Goal: Information Seeking & Learning: Compare options

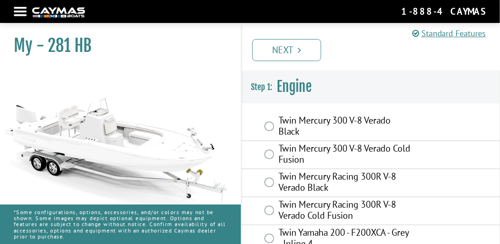
click at [18, 9] on nav "Return to main site Find Dealer Get Brochure Contact Us 1-888-4CAYMAS" at bounding box center [250, 12] width 473 height 14
click at [20, 12] on div at bounding box center [20, 12] width 13 height 2
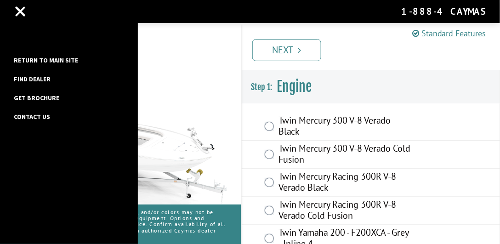
click at [193, 74] on img at bounding box center [116, 138] width 232 height 141
click at [192, 67] on div "My - 281 HB" at bounding box center [116, 46] width 232 height 44
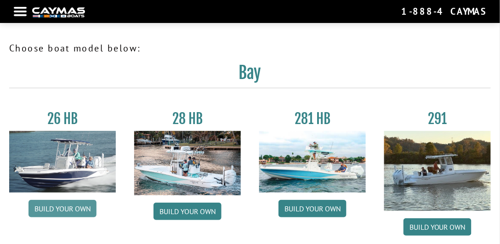
click at [63, 210] on link "Build your own" at bounding box center [63, 208] width 68 height 17
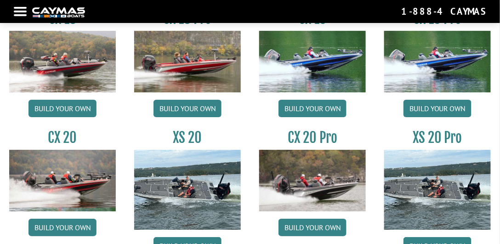
scroll to position [920, 0]
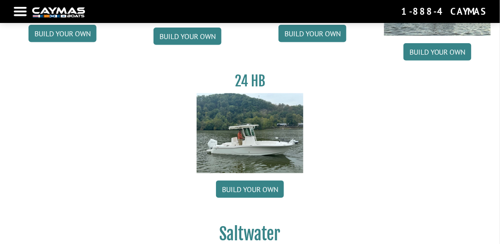
scroll to position [184, 0]
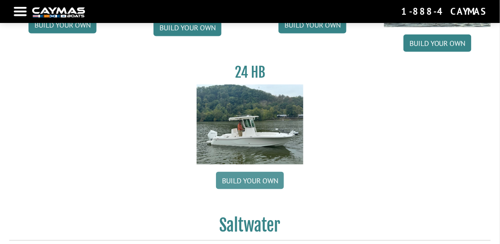
click at [263, 182] on link "Build your own" at bounding box center [250, 180] width 68 height 17
